Goal: Use online tool/utility: Utilize a website feature to perform a specific function

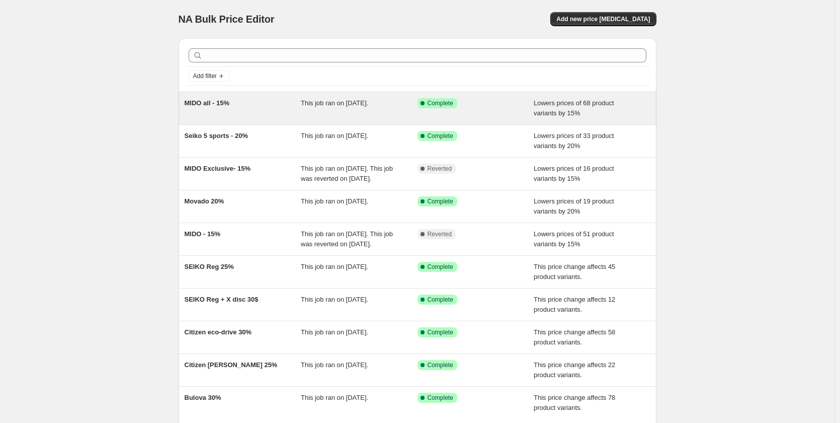
click at [294, 111] on div "MIDO all - 15%" at bounding box center [243, 108] width 117 height 20
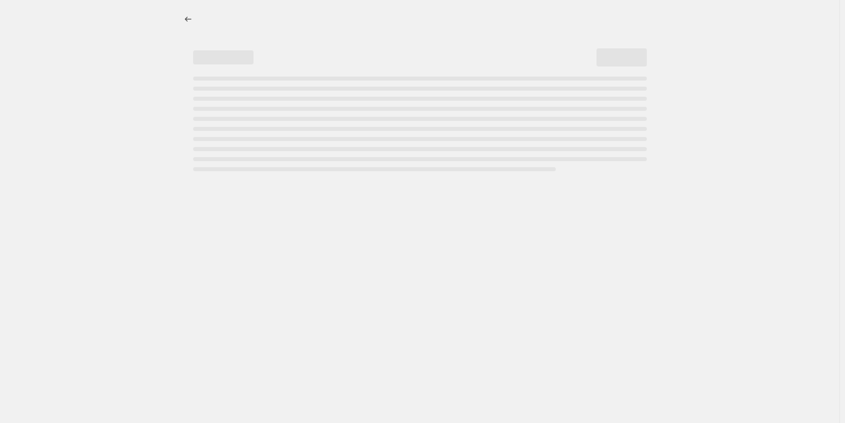
select select "percentage"
select select "no_change"
select select "collection"
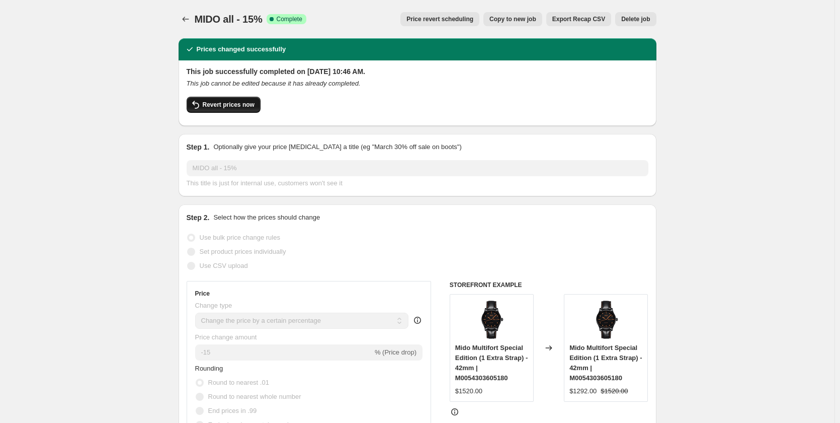
click at [229, 107] on span "Revert prices now" at bounding box center [229, 105] width 52 height 8
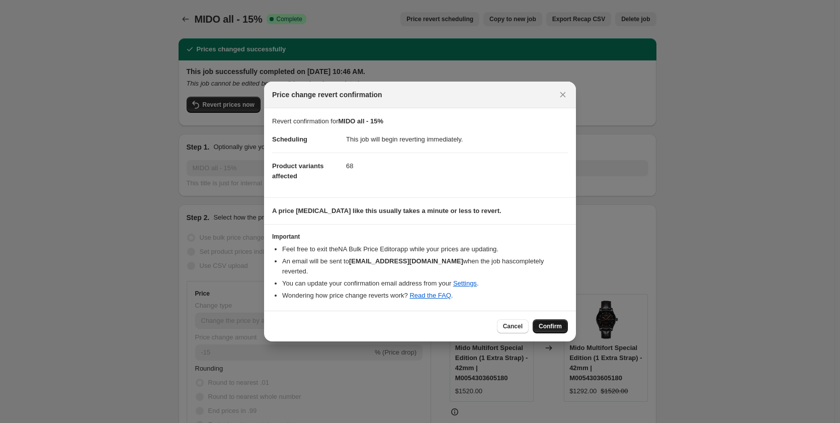
click at [552, 322] on span "Confirm" at bounding box center [550, 326] width 23 height 8
